Goal: Task Accomplishment & Management: Use online tool/utility

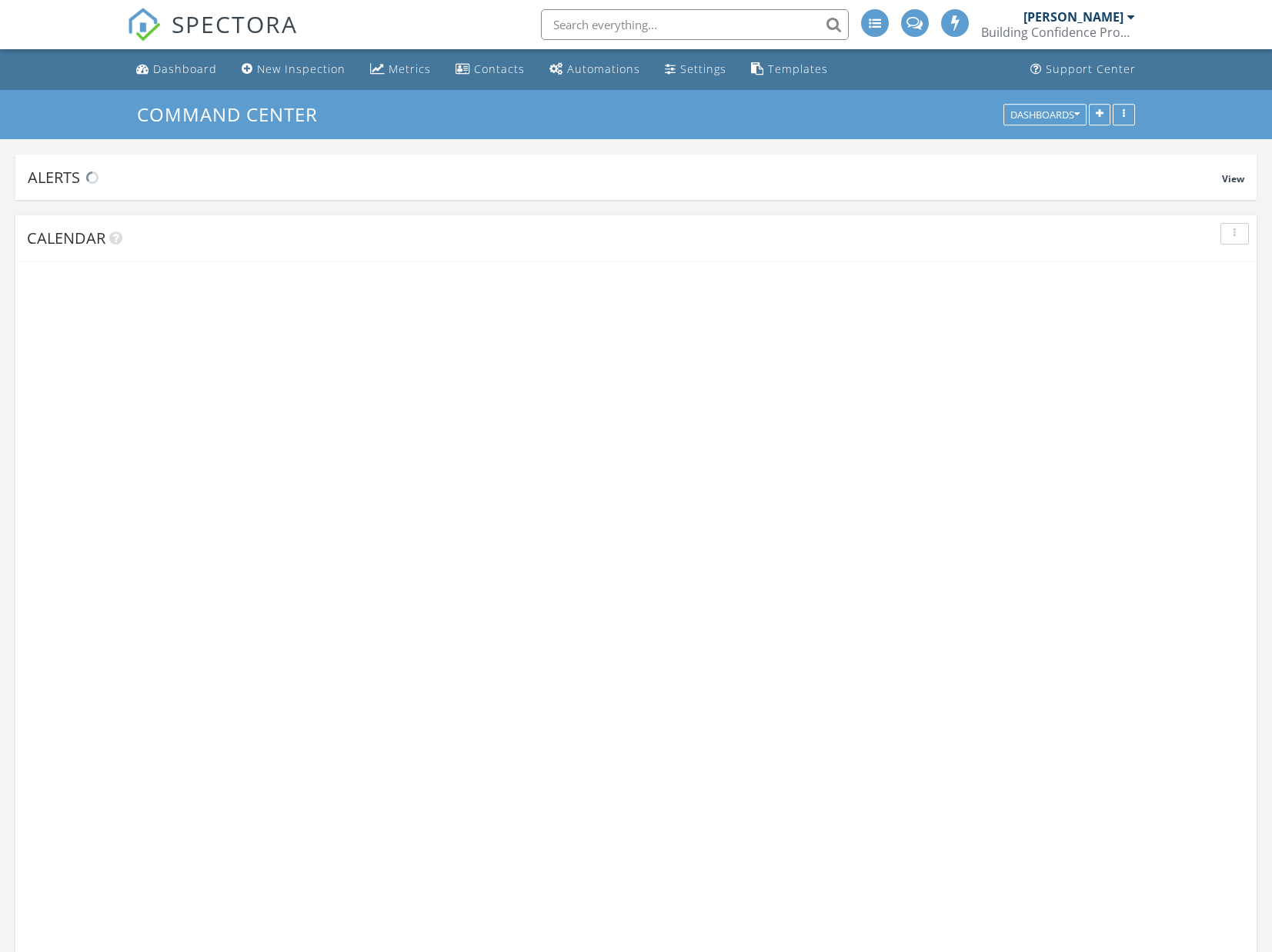
scroll to position [1401, 1273]
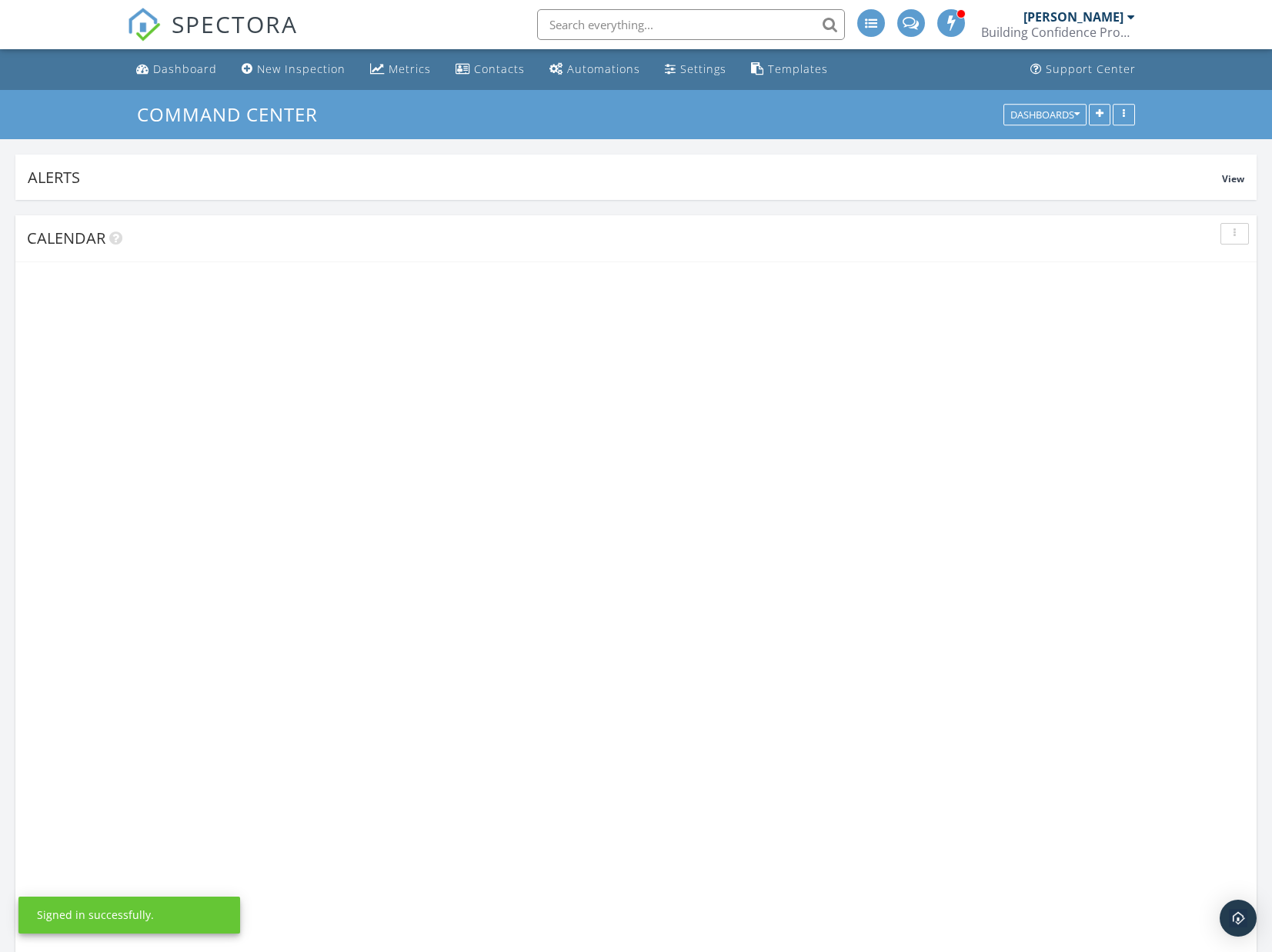
scroll to position [1401, 1273]
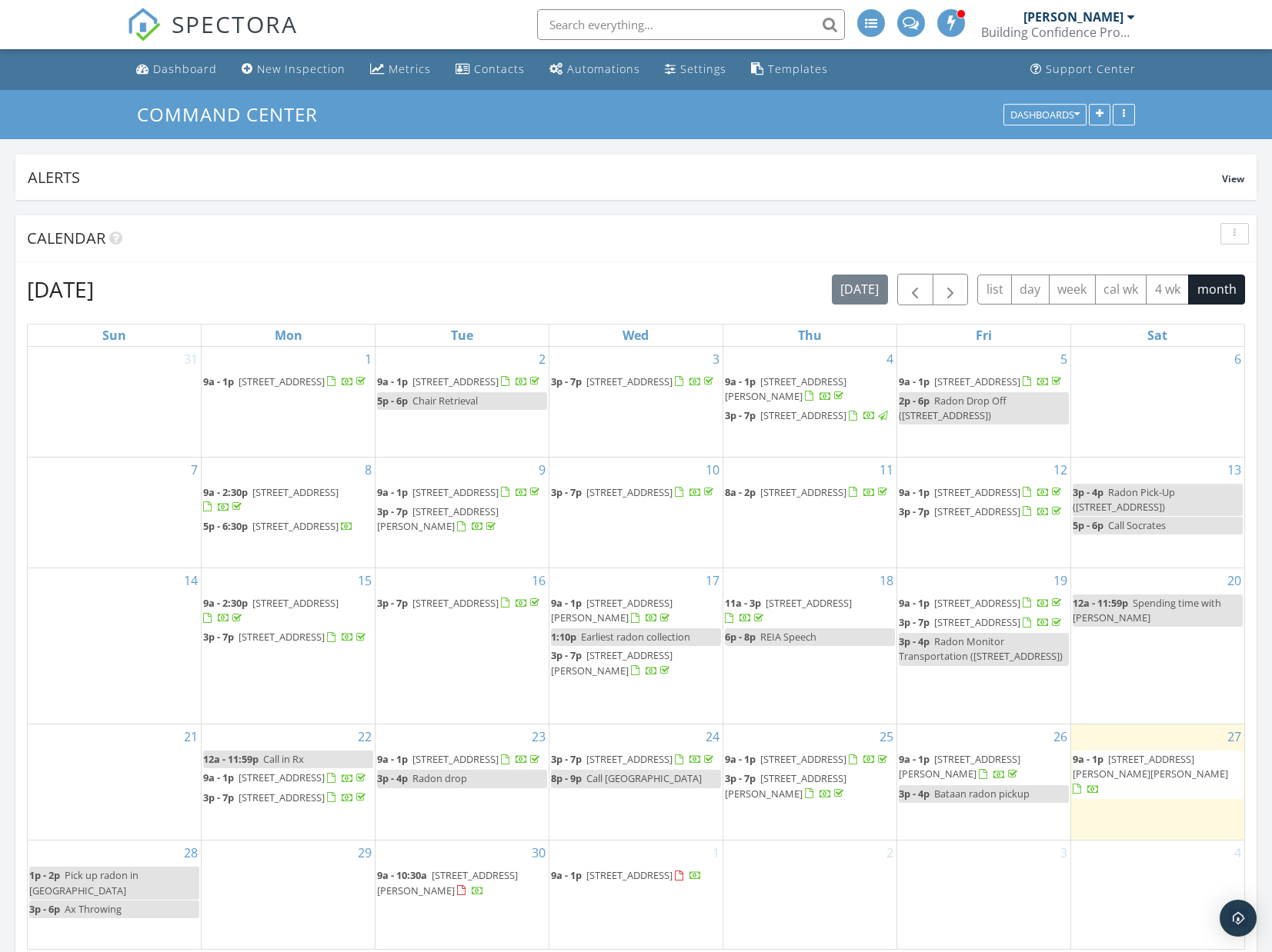
click at [1127, 781] on span "[STREET_ADDRESS][PERSON_NAME][PERSON_NAME]" at bounding box center [1151, 766] width 156 height 29
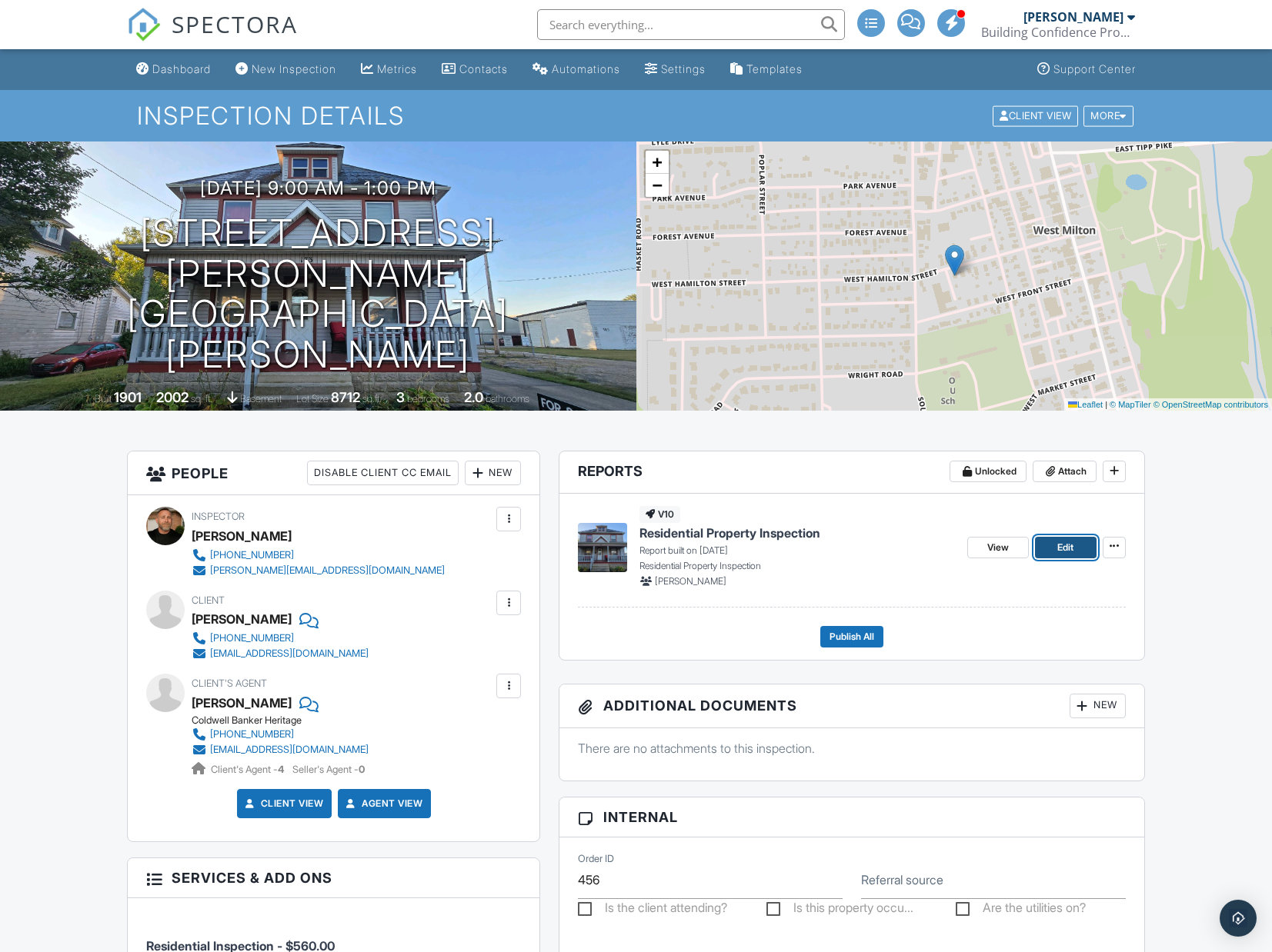
click at [1074, 546] on link "Edit" at bounding box center [1065, 548] width 61 height 22
